Goal: Task Accomplishment & Management: Use online tool/utility

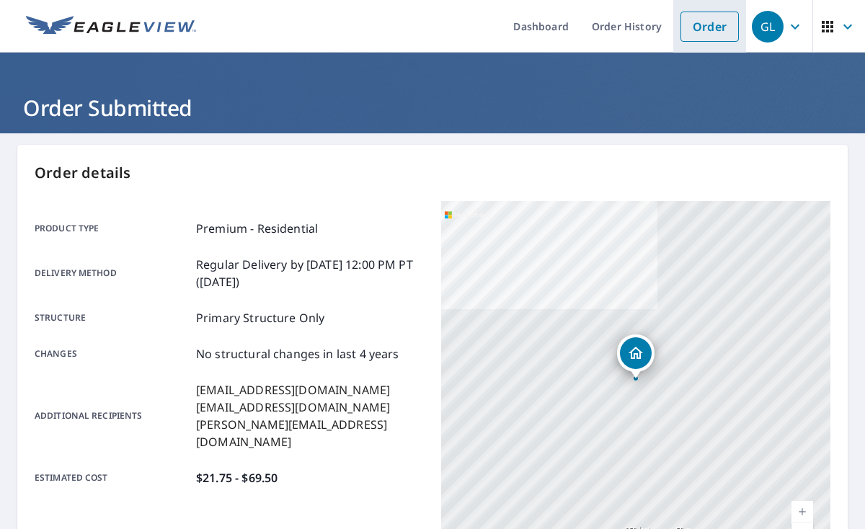
click at [685, 25] on link "Order" at bounding box center [709, 27] width 58 height 30
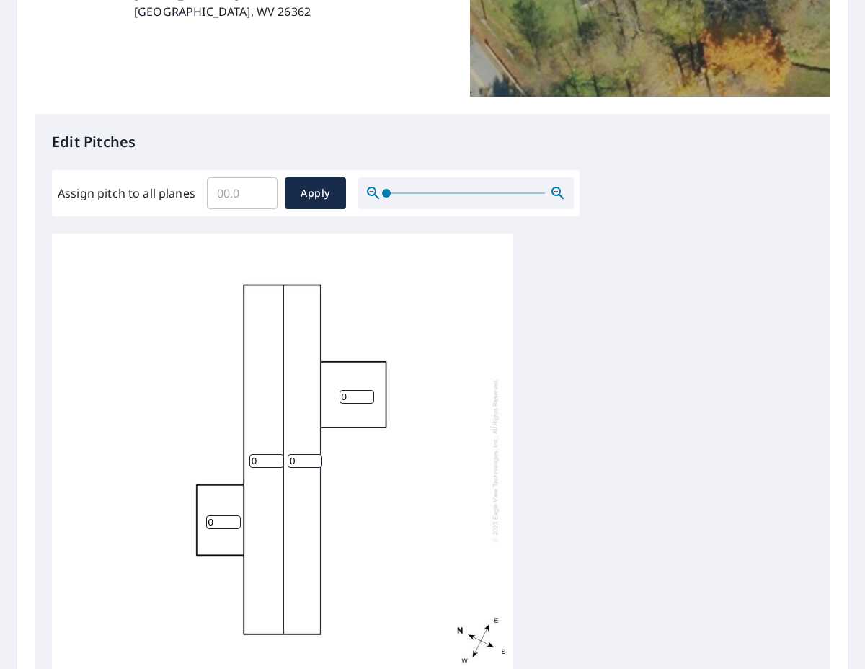
scroll to position [284, 0]
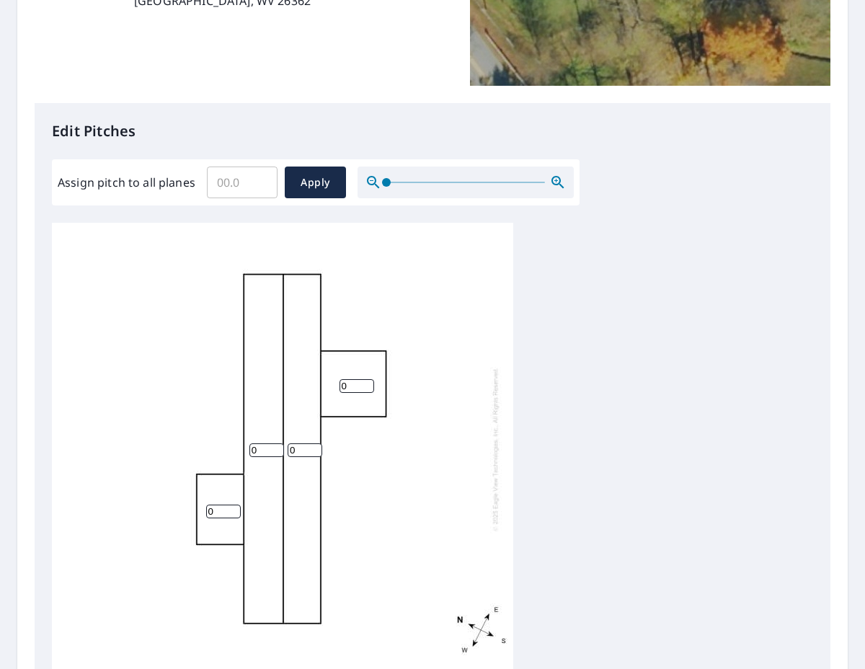
drag, startPoint x: 247, startPoint y: 450, endPoint x: 217, endPoint y: 446, distance: 30.5
click at [217, 446] on div "0 0 0 0" at bounding box center [282, 449] width 461 height 453
type input "4"
drag, startPoint x: 309, startPoint y: 446, endPoint x: 300, endPoint y: 450, distance: 10.0
click at [303, 448] on input "1" at bounding box center [305, 450] width 35 height 14
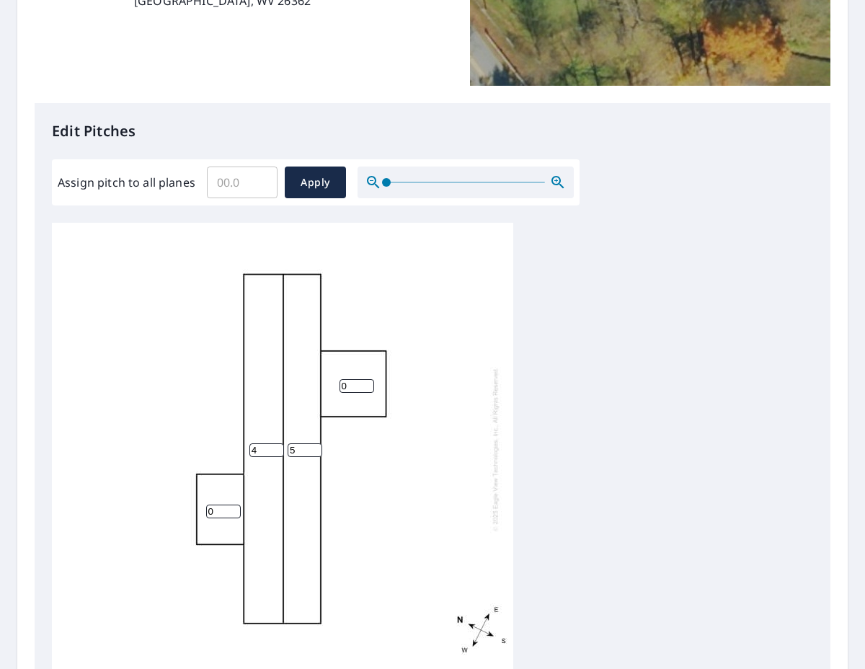
drag, startPoint x: 277, startPoint y: 448, endPoint x: 257, endPoint y: 448, distance: 19.5
click at [257, 448] on div "4 5 0 0" at bounding box center [282, 449] width 461 height 453
type input "20"
click at [324, 456] on div "4 20 0 0" at bounding box center [282, 449] width 461 height 453
drag, startPoint x: 303, startPoint y: 450, endPoint x: 257, endPoint y: 450, distance: 46.1
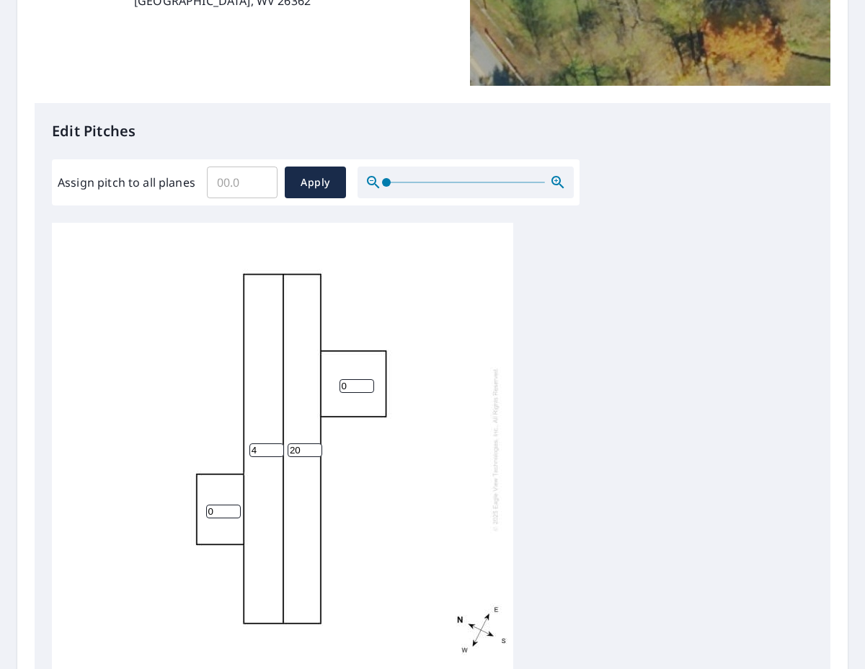
click at [258, 450] on div "4 20 0 0" at bounding box center [282, 449] width 461 height 453
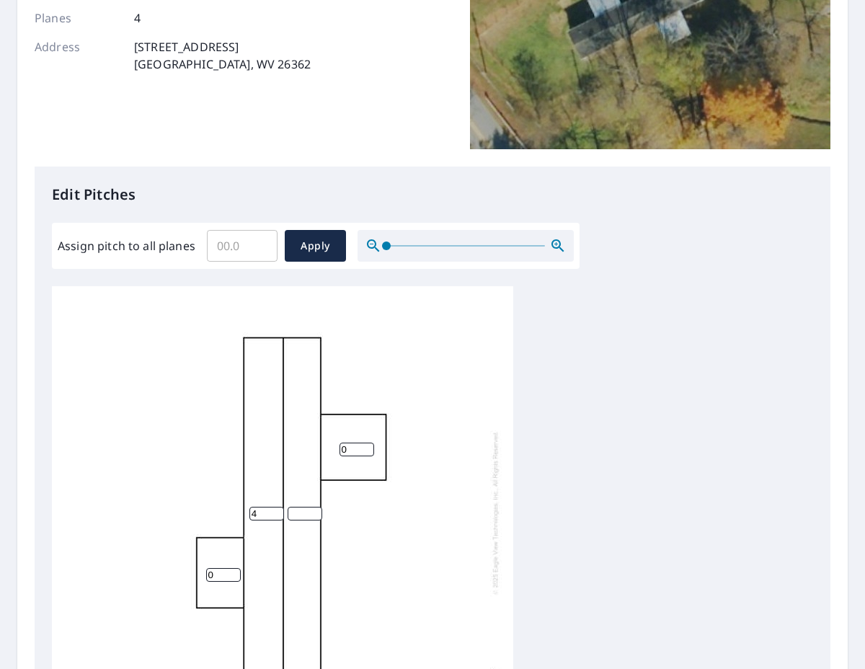
scroll to position [4, 0]
type input "4"
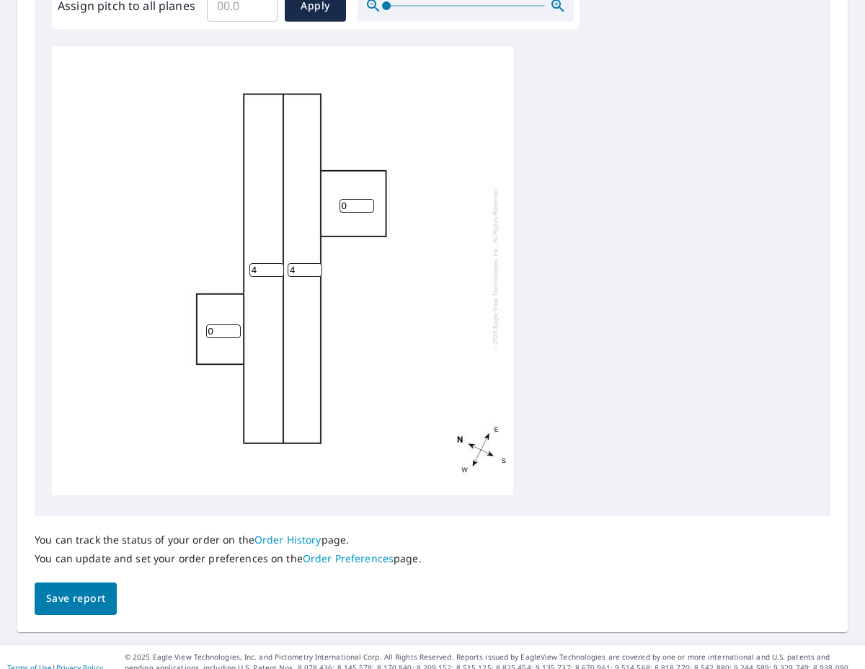
scroll to position [483, 0]
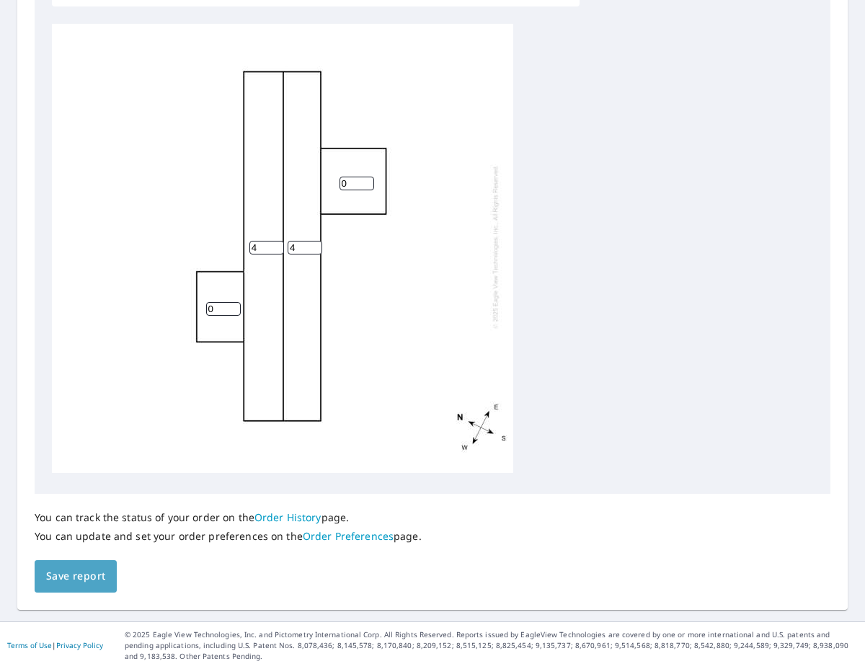
click at [85, 567] on span "Save report" at bounding box center [75, 576] width 59 height 18
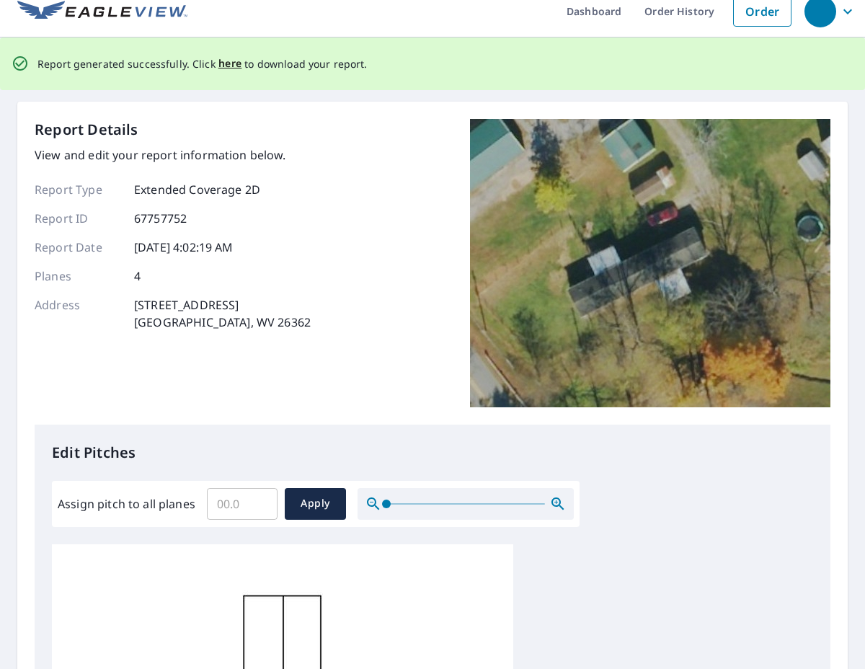
scroll to position [0, 0]
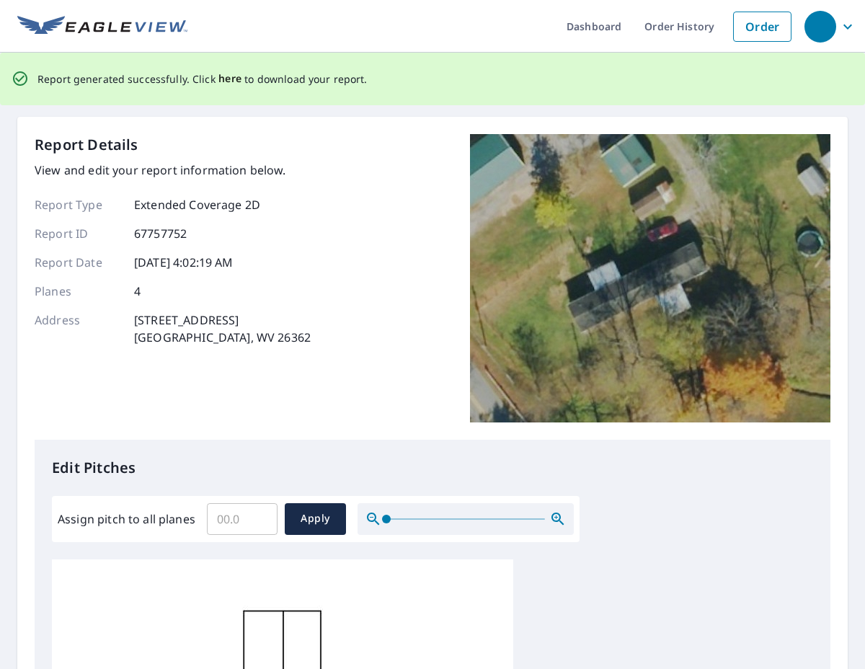
click at [222, 76] on span "here" at bounding box center [230, 79] width 24 height 18
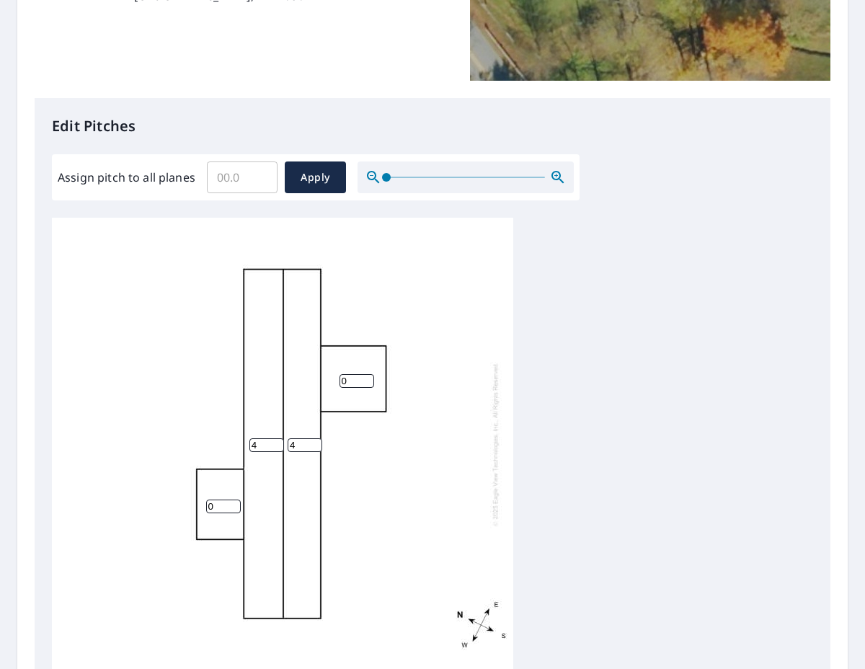
scroll to position [287, 0]
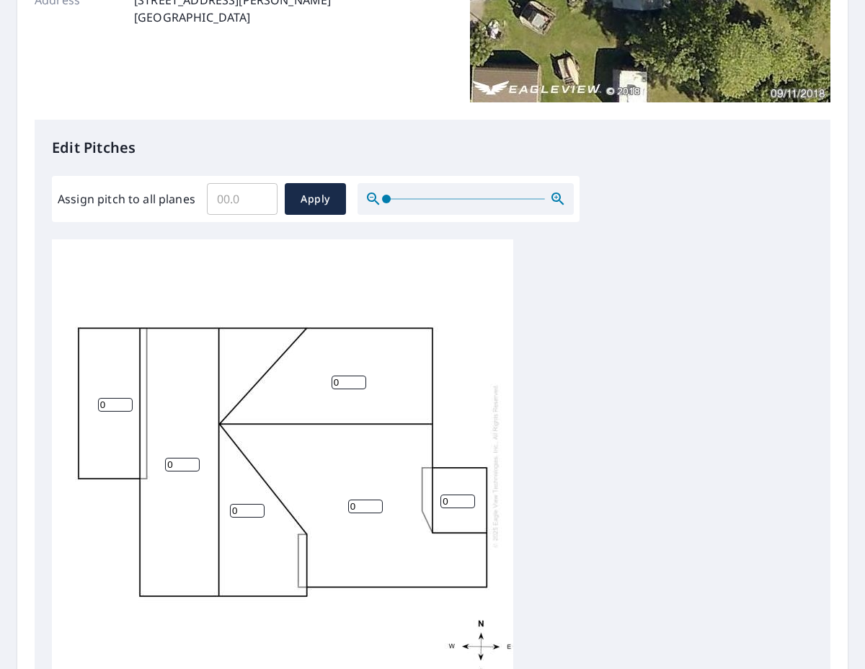
scroll to position [316, 0]
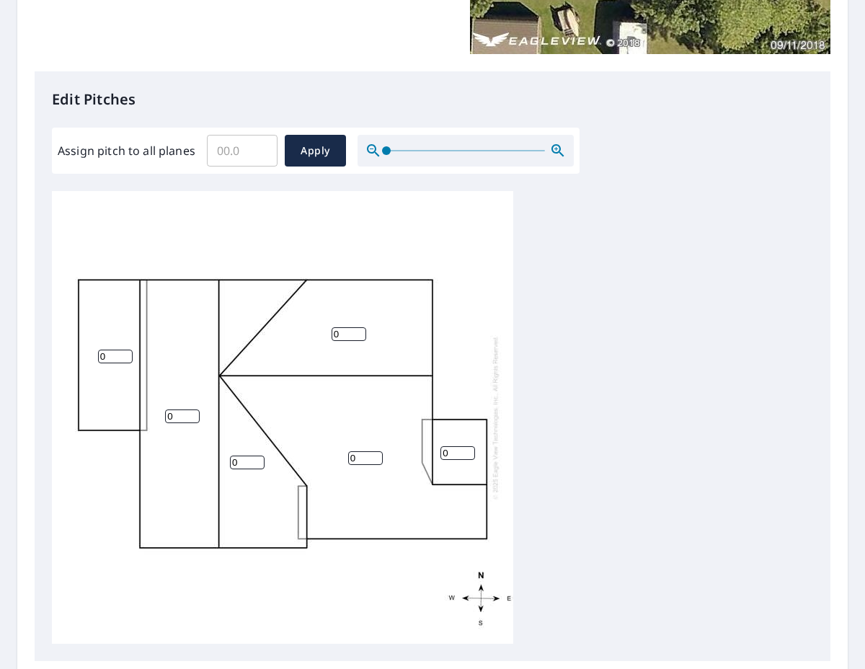
drag, startPoint x: 457, startPoint y: 453, endPoint x: 425, endPoint y: 451, distance: 31.8
click at [425, 451] on div "0 0 0 0 0 0" at bounding box center [282, 417] width 461 height 453
type input "8"
drag, startPoint x: 431, startPoint y: 367, endPoint x: 387, endPoint y: 367, distance: 44.0
click at [431, 367] on div "0 0 0 0 0 8" at bounding box center [282, 417] width 461 height 453
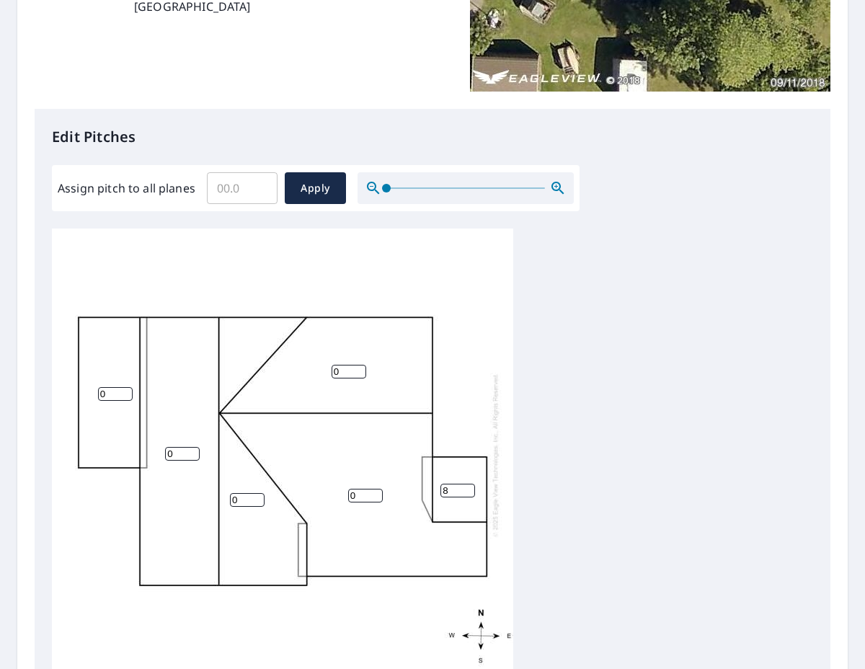
scroll to position [333, 0]
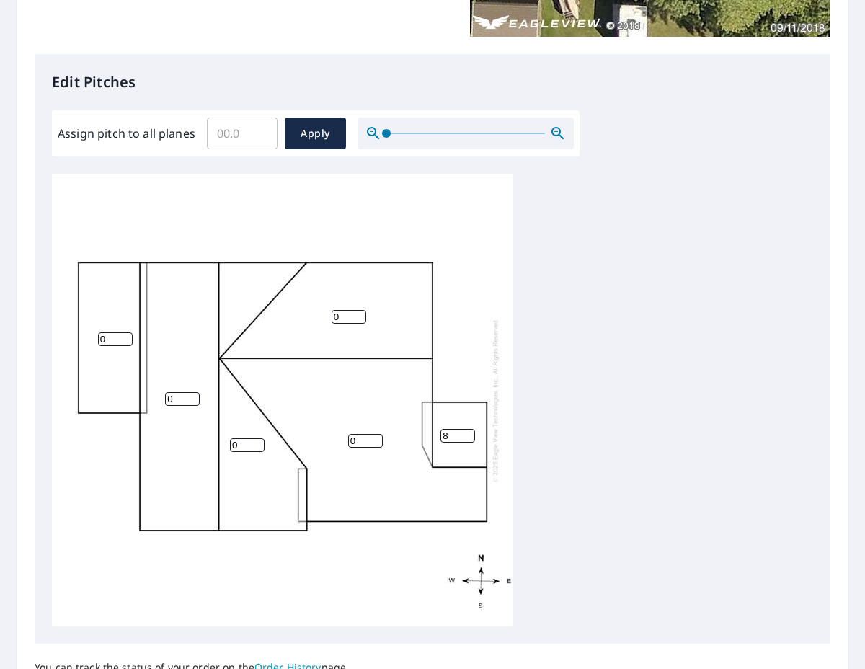
drag, startPoint x: 365, startPoint y: 439, endPoint x: 320, endPoint y: 436, distance: 45.5
click at [320, 436] on div "0 0 0 0 0 8" at bounding box center [282, 400] width 461 height 453
type input "10"
drag, startPoint x: 347, startPoint y: 315, endPoint x: 269, endPoint y: 304, distance: 78.6
click at [270, 304] on div "10 0 0 0 0 8" at bounding box center [282, 400] width 461 height 453
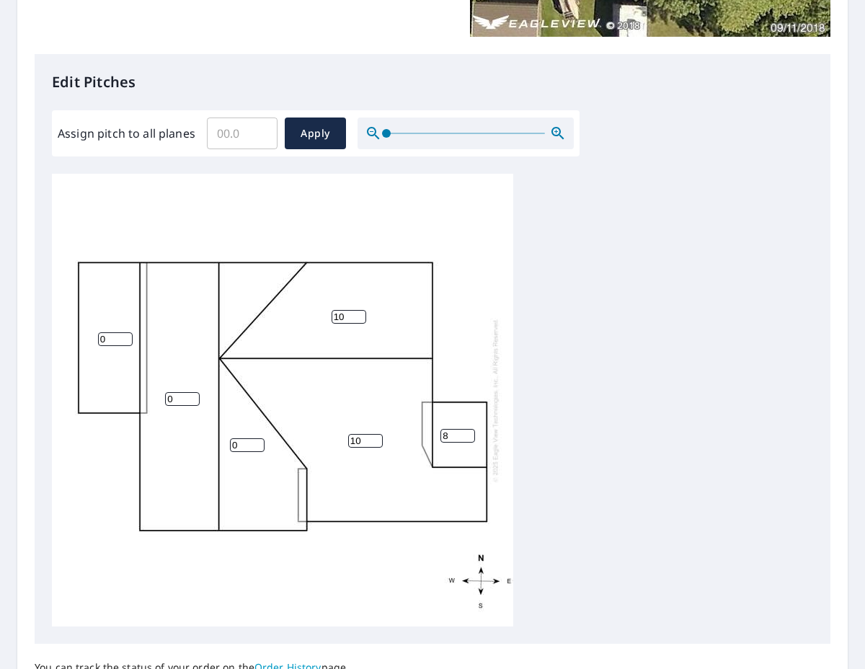
type input "10"
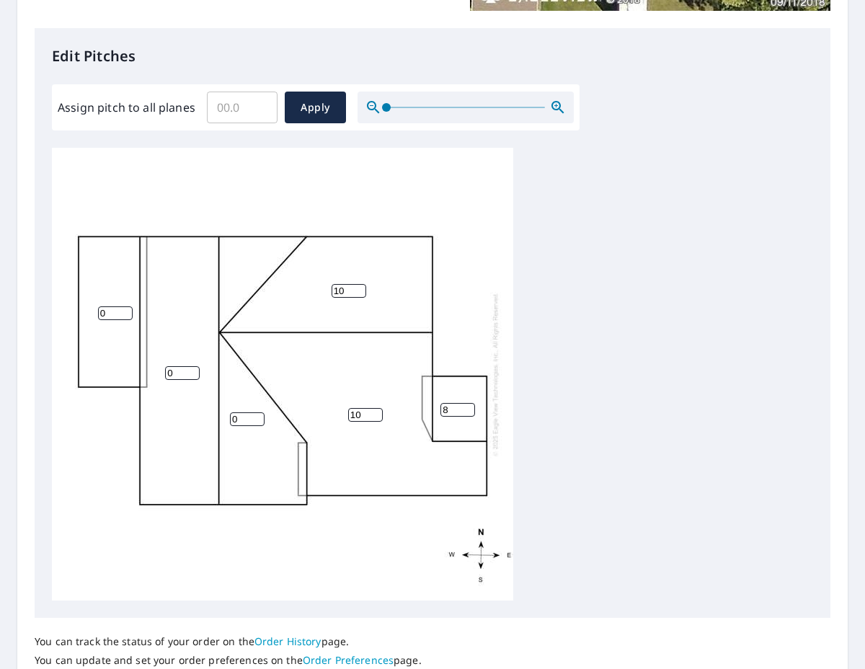
scroll to position [389, 0]
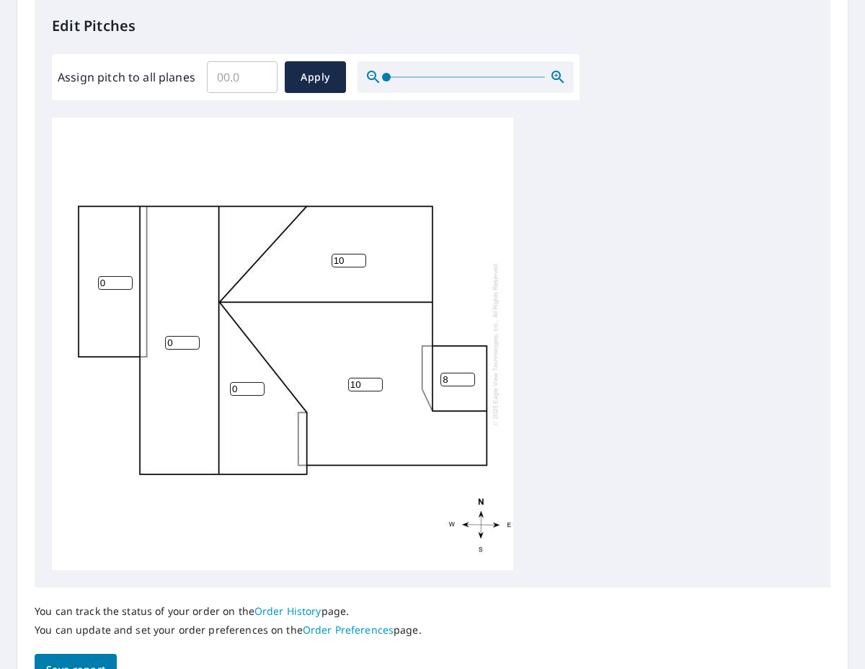
drag, startPoint x: 108, startPoint y: 283, endPoint x: 63, endPoint y: 281, distance: 44.7
click at [71, 280] on div "10 0 10 0 0 8" at bounding box center [282, 343] width 461 height 453
type input "4"
drag, startPoint x: 186, startPoint y: 352, endPoint x: 178, endPoint y: 344, distance: 10.7
click at [182, 349] on div "10 0 10 0 4 8" at bounding box center [282, 343] width 461 height 453
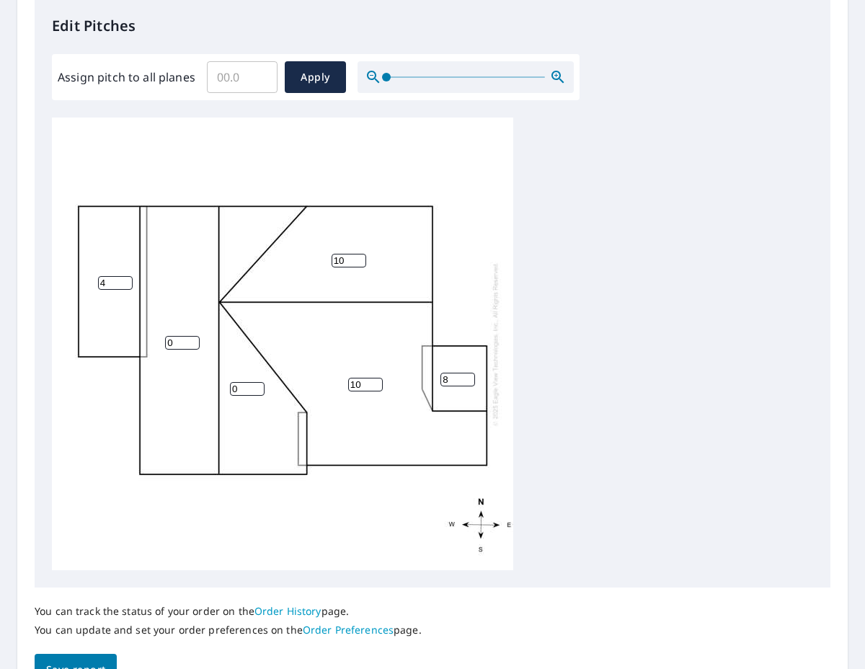
drag, startPoint x: 172, startPoint y: 343, endPoint x: 141, endPoint y: 342, distance: 31.0
click at [141, 342] on div "10 0 10 0 4 8" at bounding box center [282, 343] width 461 height 453
type input "2"
type input "10"
drag, startPoint x: 241, startPoint y: 388, endPoint x: 177, endPoint y: 380, distance: 64.7
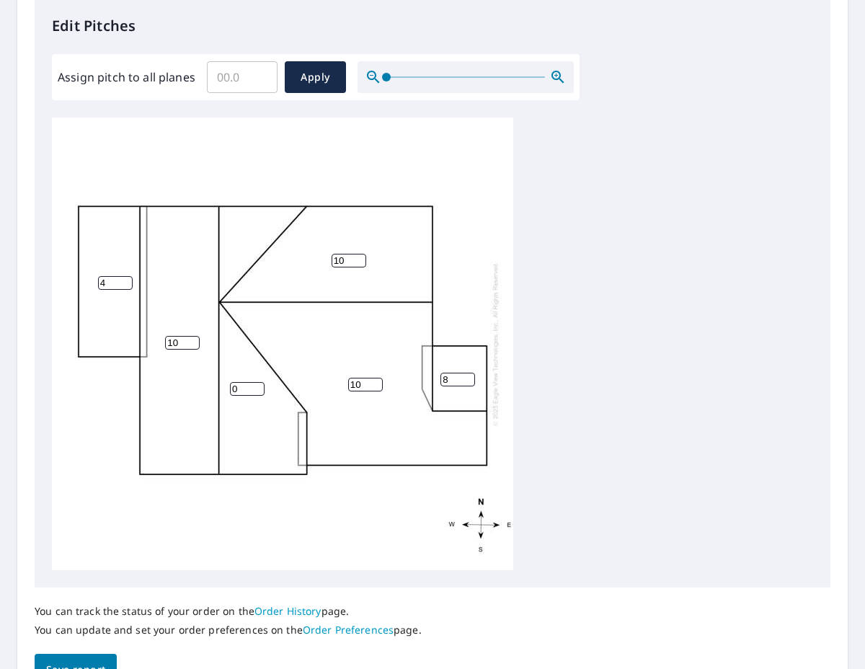
click at [177, 380] on div "10 10 10 0 4 8" at bounding box center [282, 343] width 461 height 453
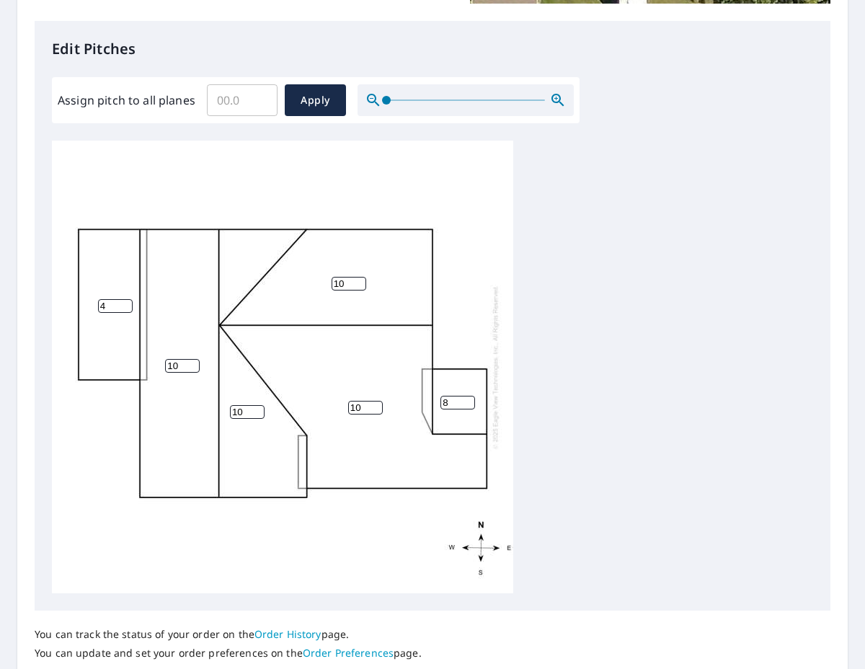
scroll to position [4, 0]
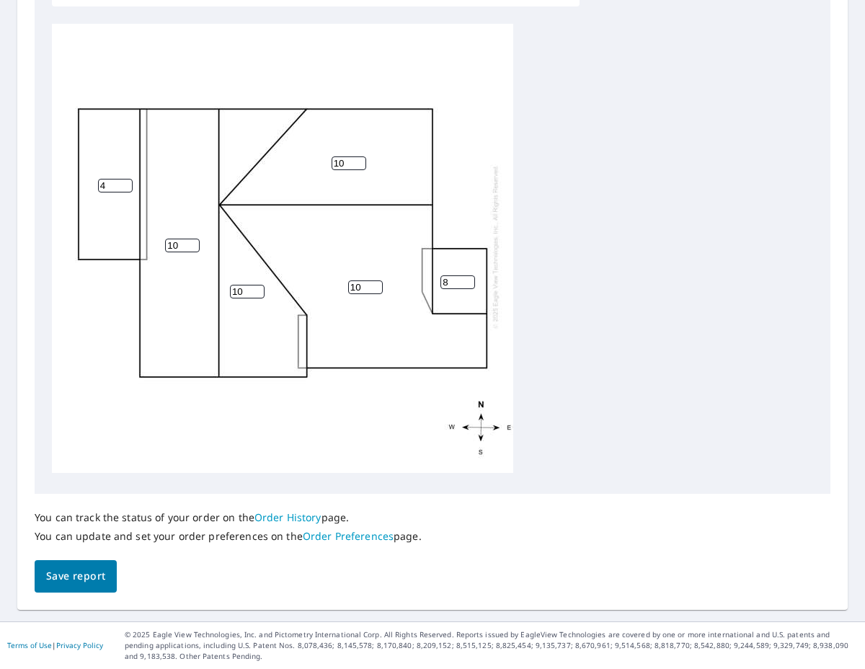
type input "10"
click at [110, 577] on button "Save report" at bounding box center [76, 576] width 82 height 32
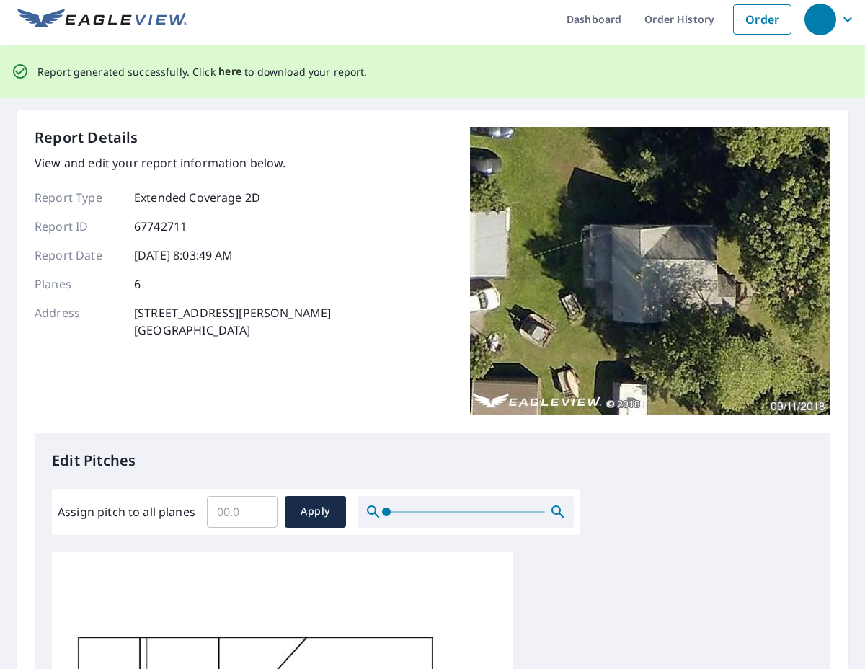
scroll to position [0, 0]
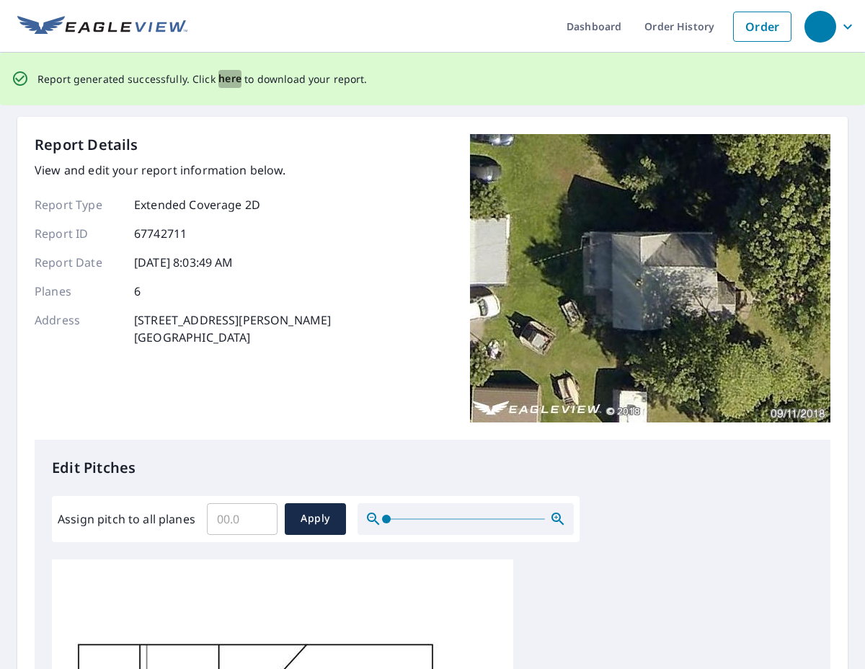
click at [219, 79] on span "here" at bounding box center [230, 79] width 24 height 18
